Goal: Answer question/provide support

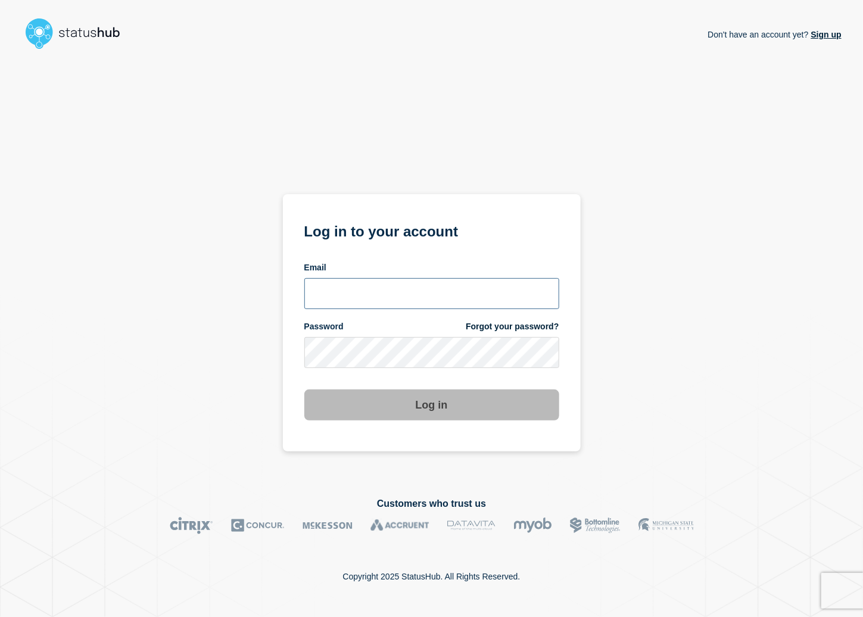
type input "[PERSON_NAME][EMAIL_ADDRESS][PERSON_NAME][DOMAIN_NAME]"
click at [376, 413] on button "Log in" at bounding box center [431, 404] width 255 height 31
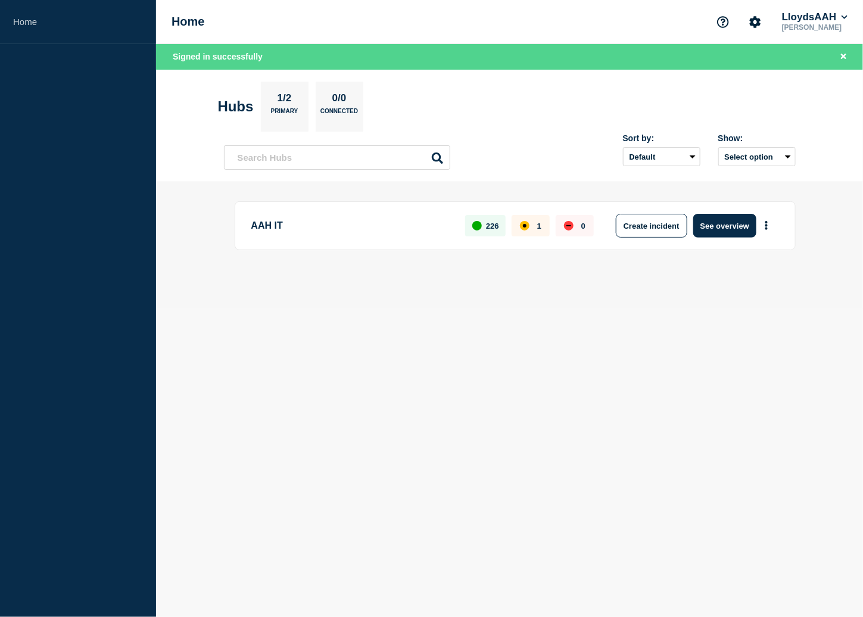
click at [273, 219] on p "AAH IT" at bounding box center [351, 226] width 201 height 24
click at [732, 229] on button "See overview" at bounding box center [724, 226] width 63 height 24
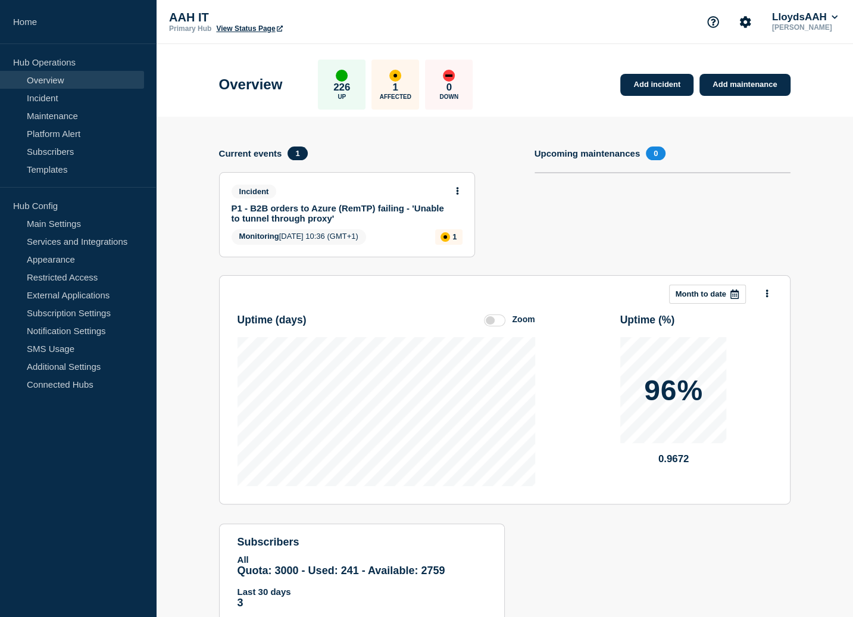
click at [398, 90] on p "1" at bounding box center [395, 88] width 5 height 12
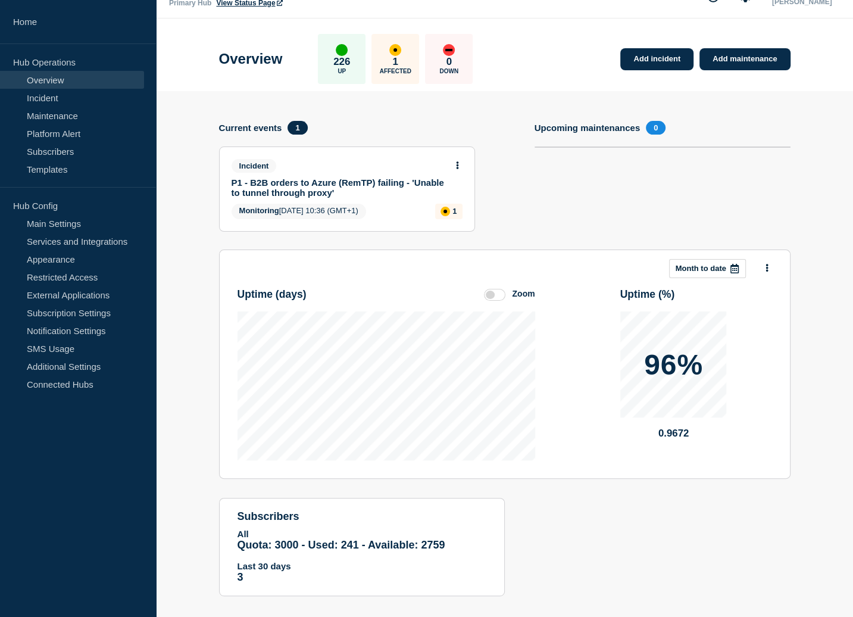
scroll to position [40, 0]
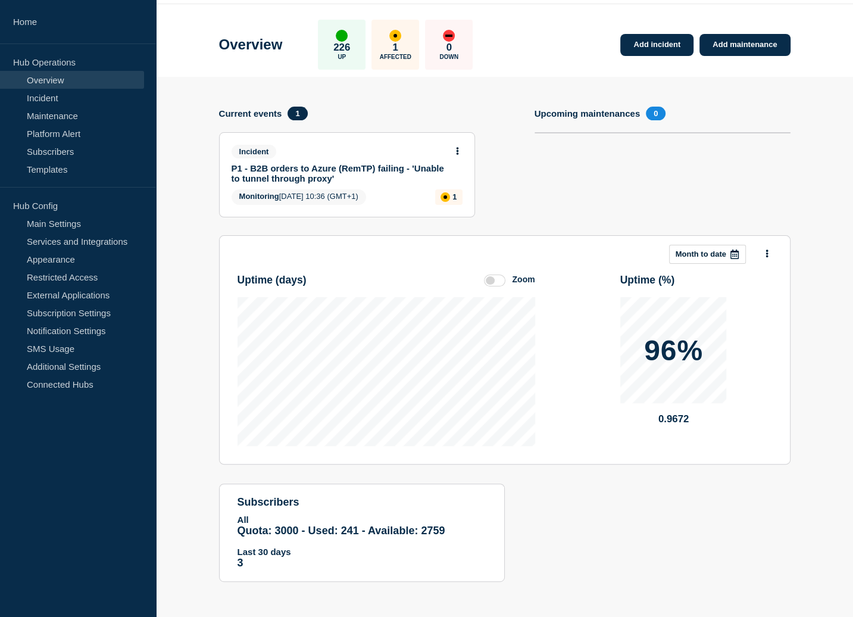
click at [342, 176] on link "P1 - B2B orders to Azure (RemTP) failing - 'Unable to tunnel through proxy'" at bounding box center [339, 173] width 215 height 20
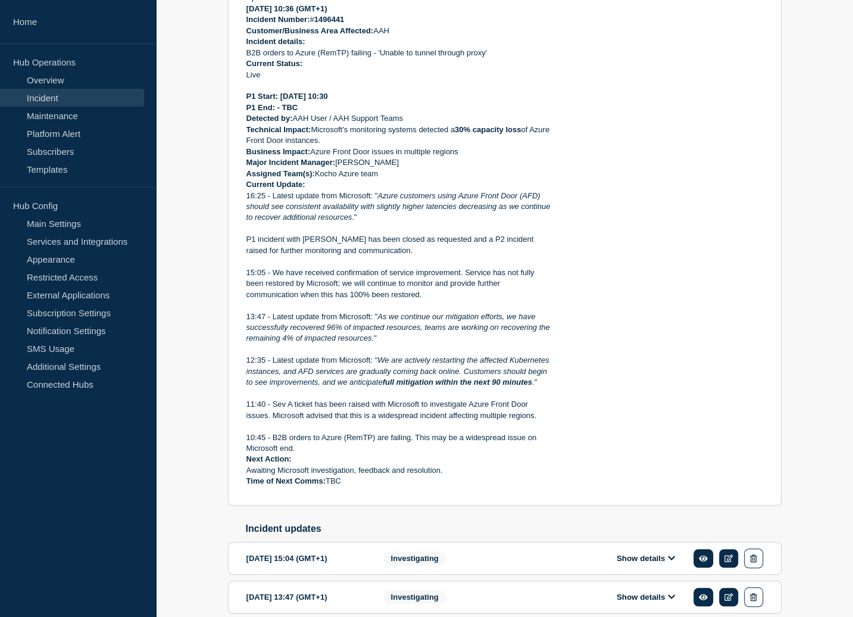
scroll to position [46, 0]
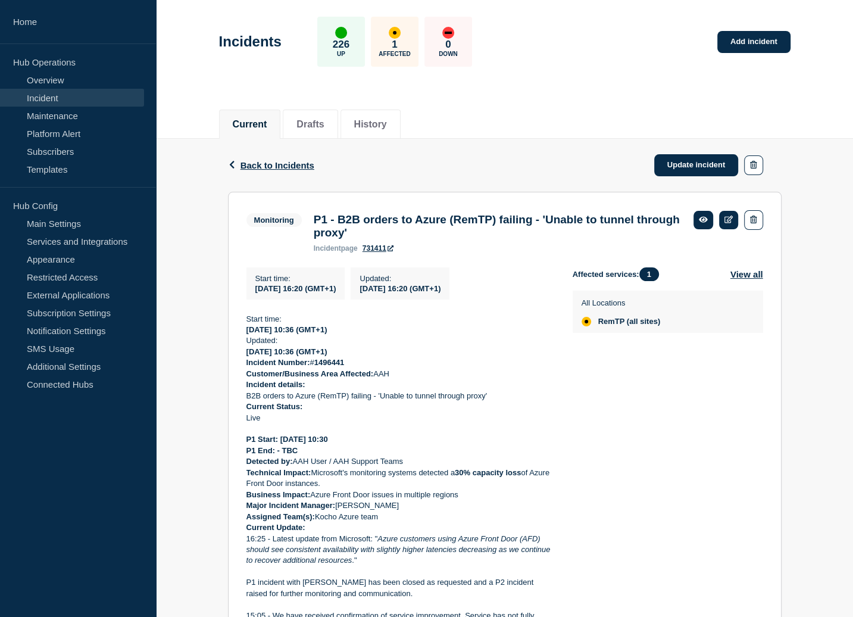
drag, startPoint x: 347, startPoint y: 312, endPoint x: 247, endPoint y: 317, distance: 100.1
click at [247, 317] on div "Start time : [DATE] 16:20 (GMT+1) Updated : [DATE] 16:20 (GMT+1) Start time: [D…" at bounding box center [409, 548] width 326 height 563
copy div "Lorem ipsu: 3394-47-07 09:02 (DOL+2) Sitamet: 2246-11-38 67:46 (CON+5) Adipisci…"
click at [389, 412] on p "Current Status:" at bounding box center [399, 406] width 307 height 11
click at [704, 170] on link "Update incident" at bounding box center [696, 165] width 85 height 22
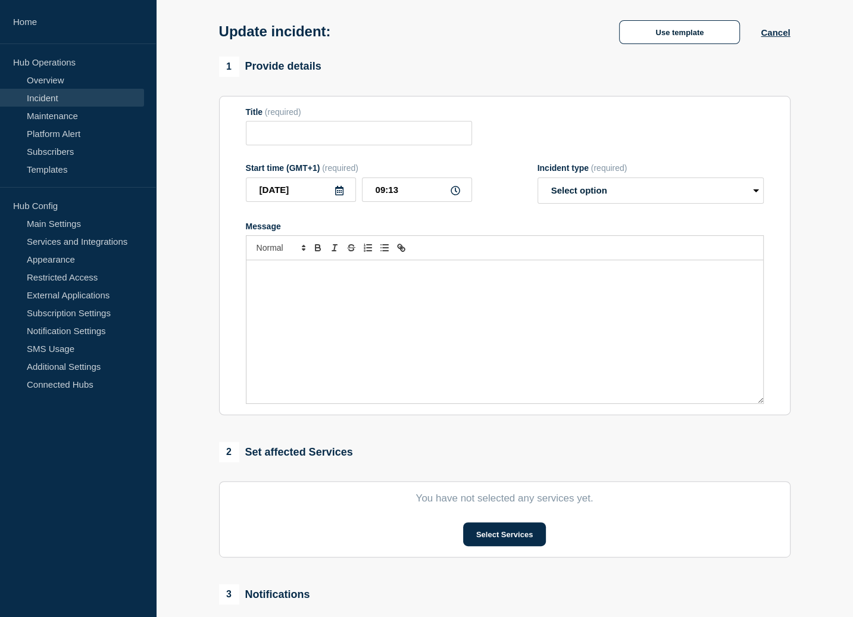
type input "P1 - B2B orders to Azure (RemTP) failing - 'Unable to tunnel through proxy'"
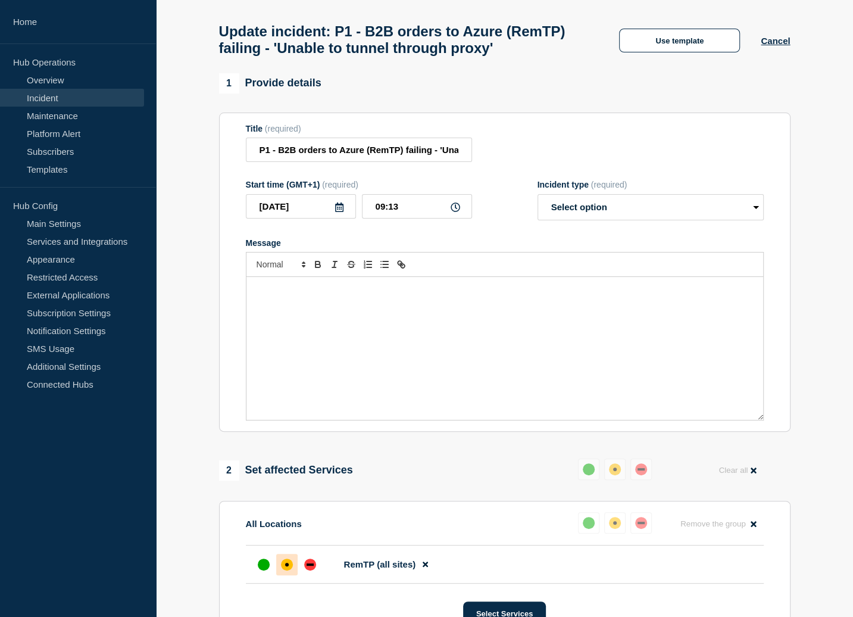
click at [338, 377] on div "Message" at bounding box center [504, 348] width 517 height 143
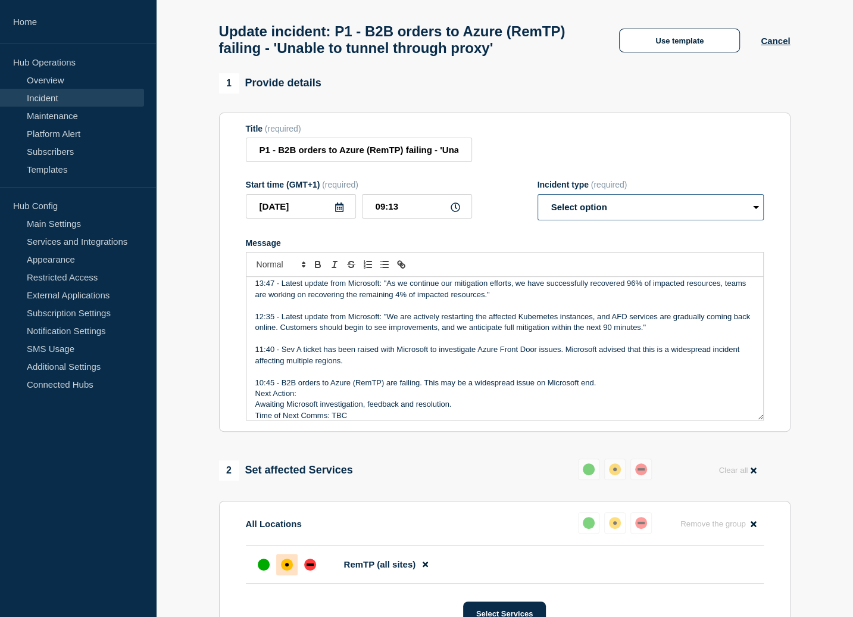
click at [648, 220] on select "Select option Investigating Identified Monitoring Resolved" at bounding box center [651, 207] width 226 height 26
select select "identified"
click at [538, 220] on select "Select option Investigating Identified Monitoring Resolved" at bounding box center [651, 207] width 226 height 26
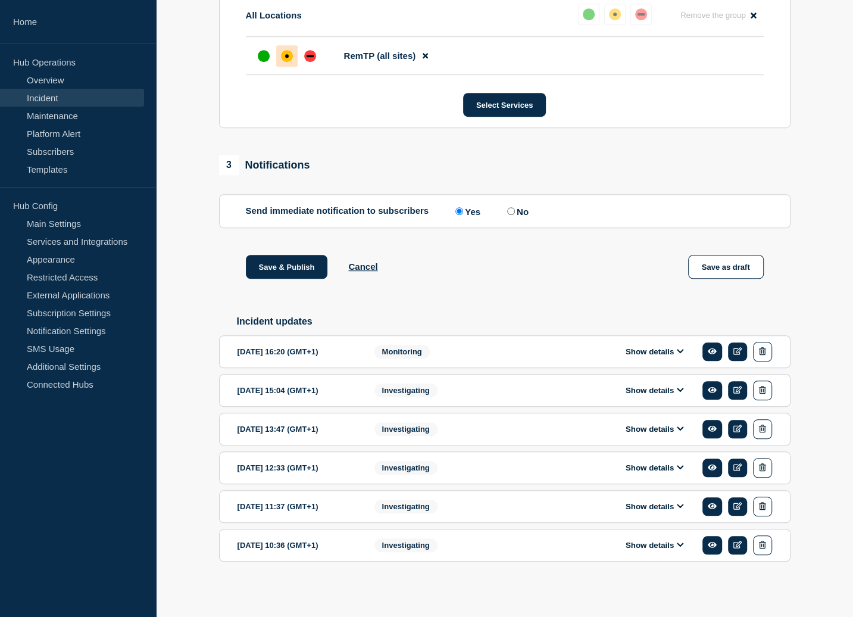
scroll to position [583, 0]
click at [284, 273] on button "Save & Publish" at bounding box center [287, 267] width 82 height 24
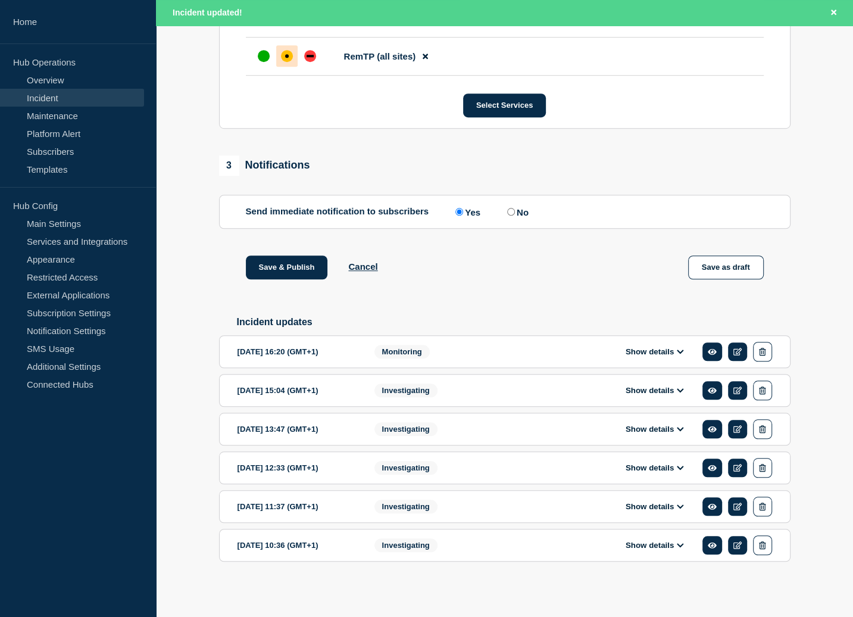
scroll to position [608, 0]
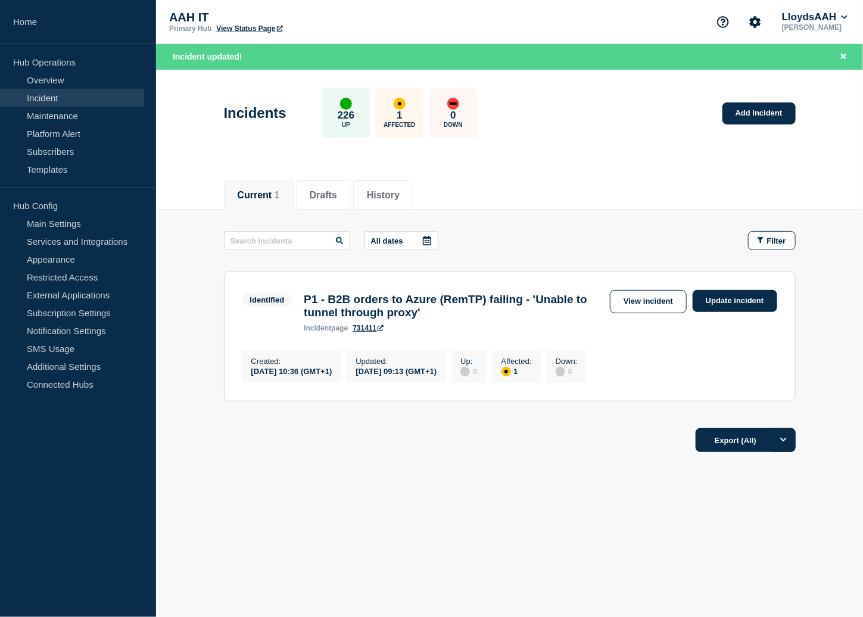
click at [606, 55] on div "Incident updated!" at bounding box center [509, 57] width 707 height 26
